Goal: Check status: Check status

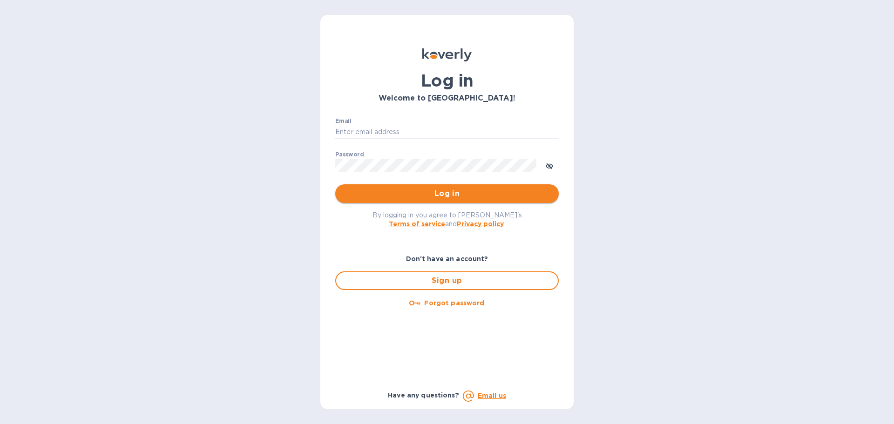
type input "[EMAIL_ADDRESS][DOMAIN_NAME]"
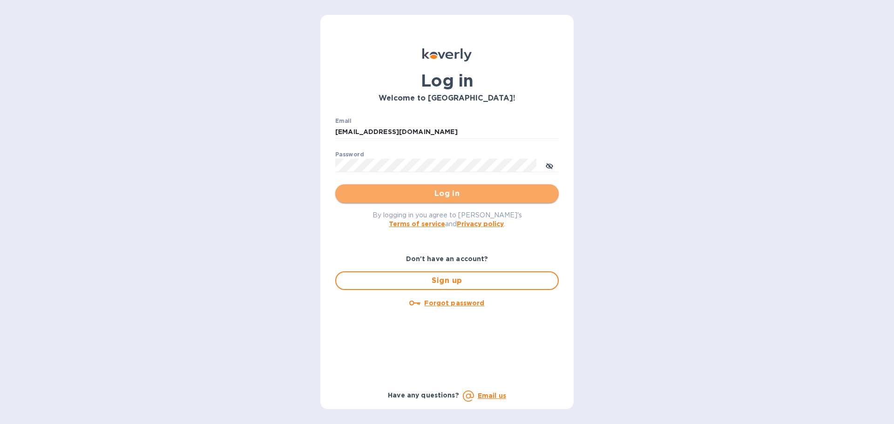
click at [390, 188] on span "Log in" at bounding box center [447, 193] width 209 height 11
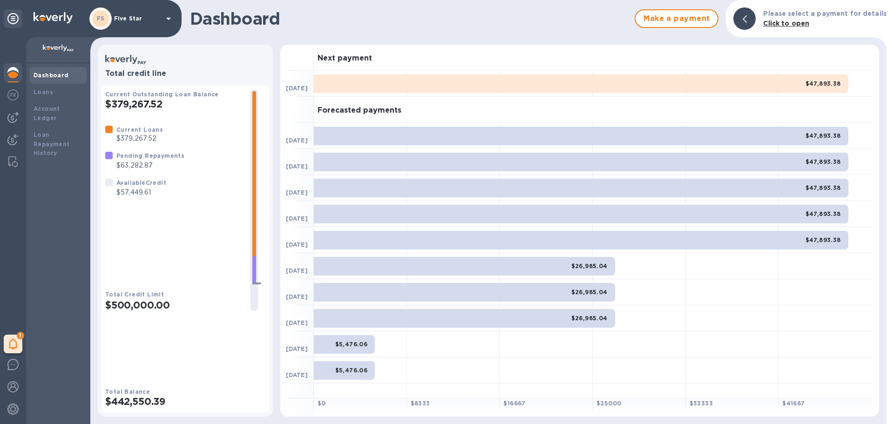
click at [108, 159] on div at bounding box center [108, 155] width 7 height 7
click at [122, 197] on p "$57,449.61" at bounding box center [141, 193] width 50 height 10
click at [109, 159] on div at bounding box center [108, 155] width 7 height 7
click at [16, 92] on img at bounding box center [12, 94] width 11 height 11
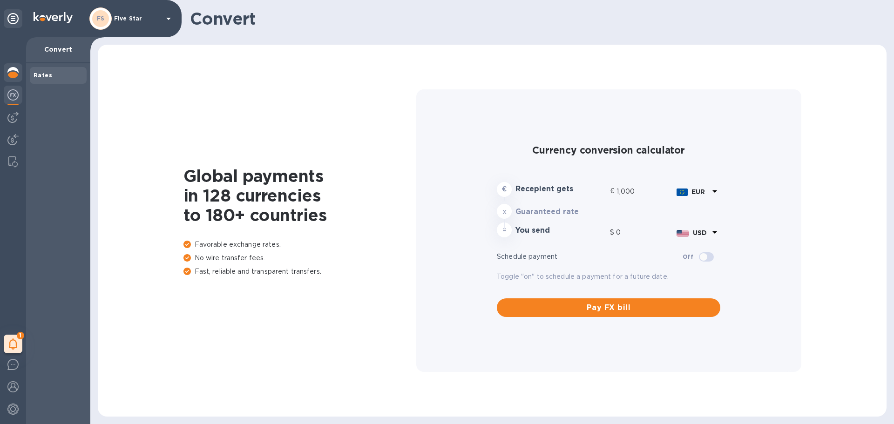
type input "1,172.95"
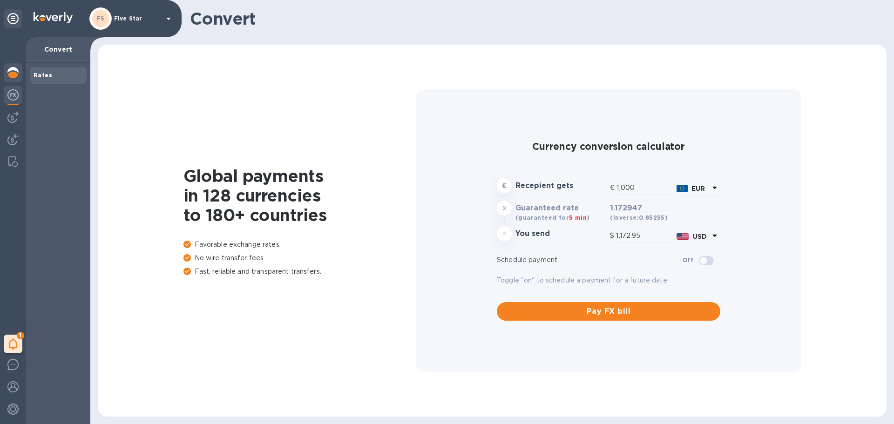
click at [11, 74] on img at bounding box center [12, 72] width 11 height 11
